Goal: Transaction & Acquisition: Book appointment/travel/reservation

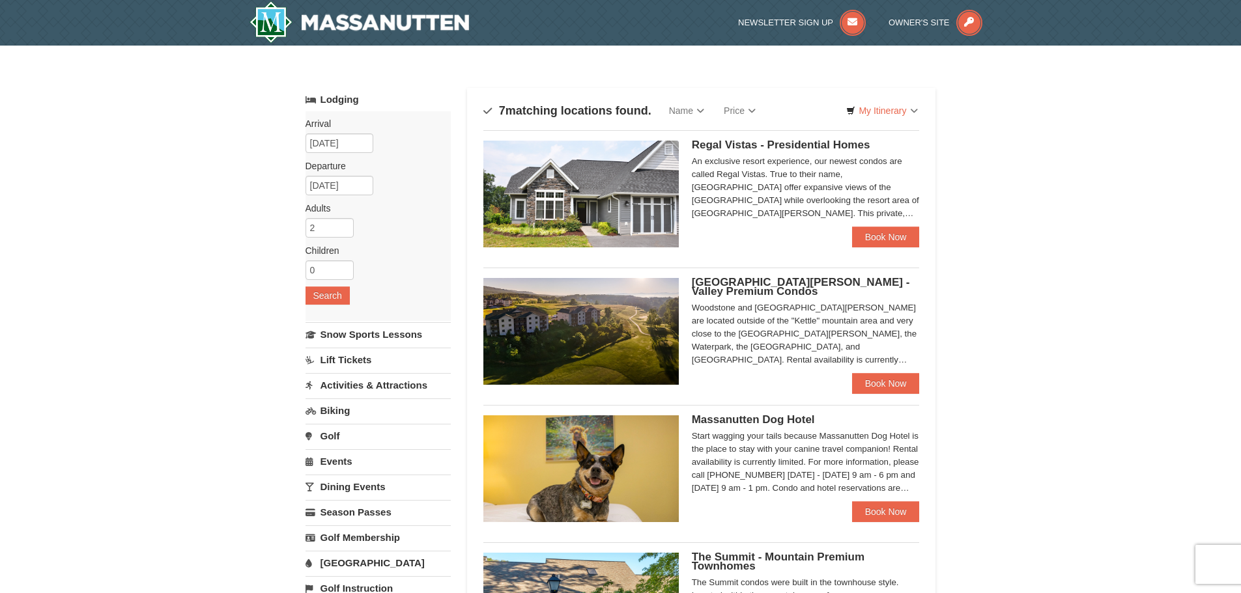
click at [711, 285] on span "[GEOGRAPHIC_DATA][PERSON_NAME] - Valley Premium Condos" at bounding box center [801, 286] width 218 height 21
